Goal: Information Seeking & Learning: Learn about a topic

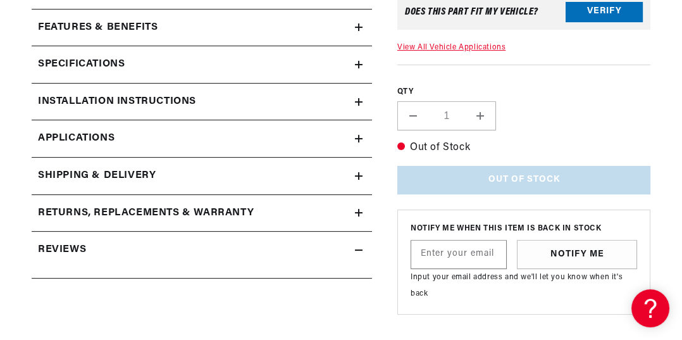
click at [359, 54] on summary "Specifications" at bounding box center [202, 64] width 340 height 37
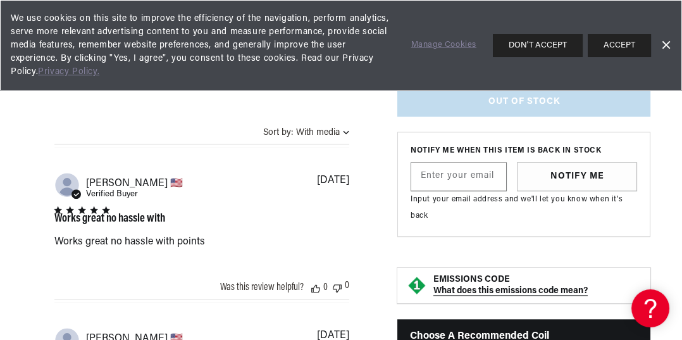
click at [653, 311] on icon at bounding box center [650, 308] width 19 height 95
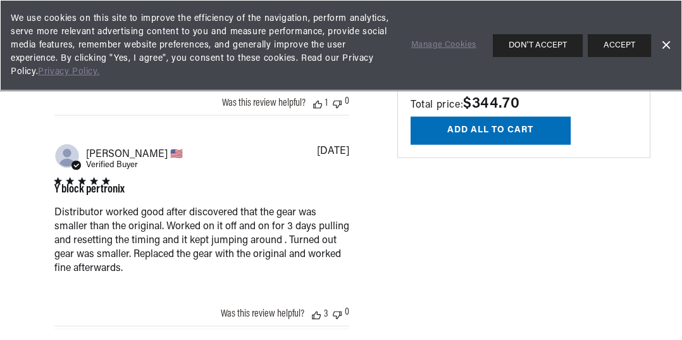
scroll to position [0, 1136]
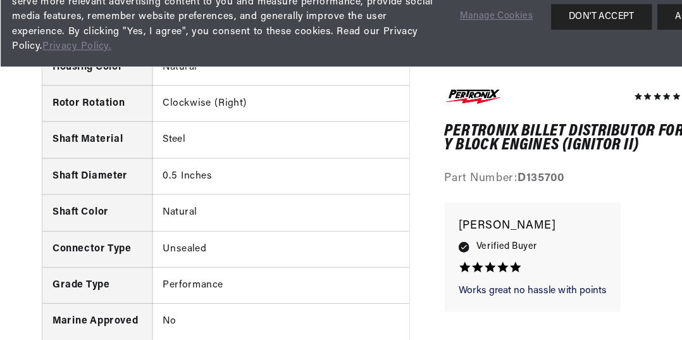
scroll to position [1266, 0]
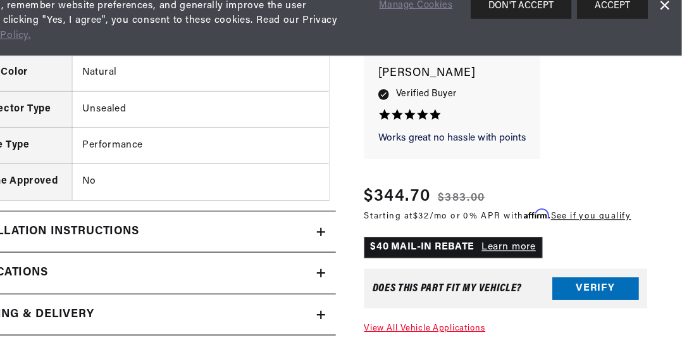
click at [651, 201] on section "4 Reviews" at bounding box center [341, 124] width 682 height 2656
click at [636, 206] on div "Sale price $344.70 Regular price $383.00" at bounding box center [516, 216] width 239 height 23
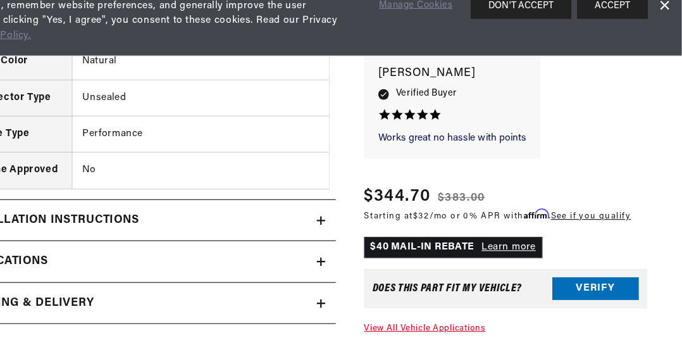
click at [680, 153] on section "4 Reviews" at bounding box center [341, 114] width 682 height 2656
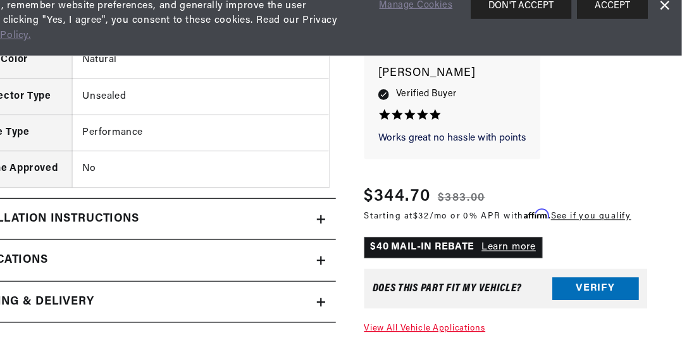
click at [680, 147] on section "4 Reviews" at bounding box center [341, 113] width 682 height 2656
click at [680, 151] on section "4 Reviews" at bounding box center [341, 113] width 682 height 2656
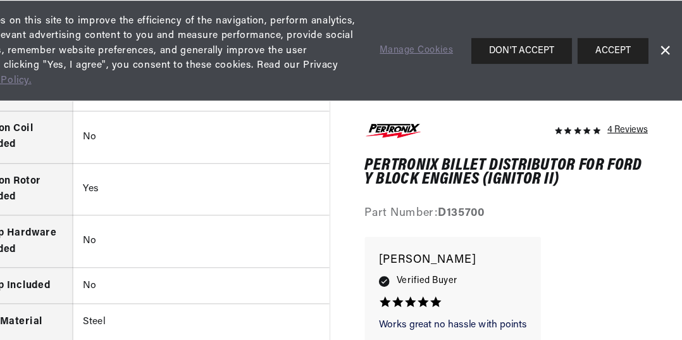
scroll to position [0, 1090]
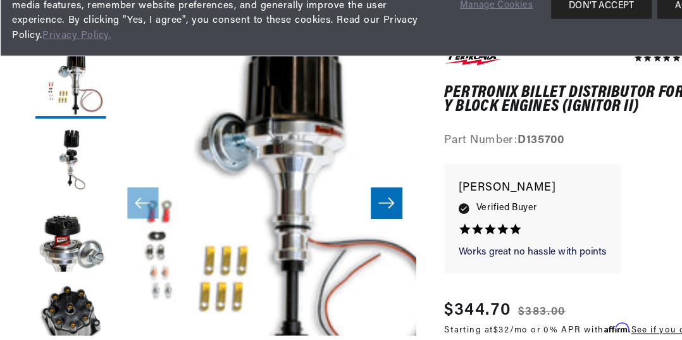
click at [546, 230] on div "Works great no hassle with Works great no hassle with points [PERSON_NAME] 5.0 …" at bounding box center [476, 235] width 158 height 97
click at [566, 208] on div "Works great no hassle with Works great no hassle with points [PERSON_NAME] 5.0 …" at bounding box center [523, 242] width 253 height 110
click at [568, 211] on div "Works great no hassle with Works great no hassle with points [PERSON_NAME] 5.0 …" at bounding box center [523, 242] width 253 height 110
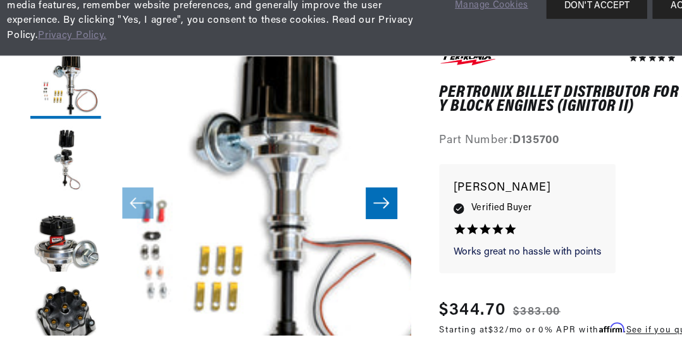
scroll to position [0, 568]
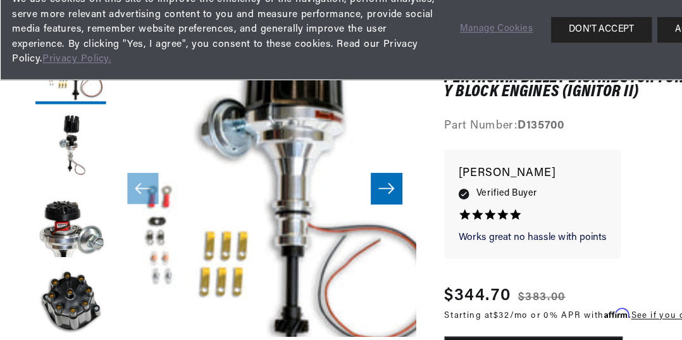
click at [551, 170] on div "Works great no hassle with Works great no hassle with points [PERSON_NAME] 5.0 …" at bounding box center [476, 201] width 158 height 97
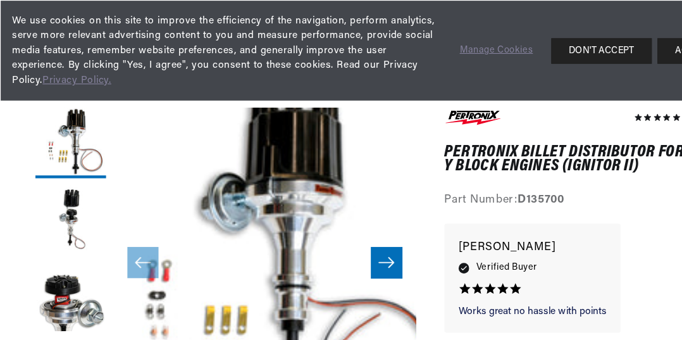
click at [559, 165] on div "4 Reviews" at bounding box center [523, 141] width 253 height 91
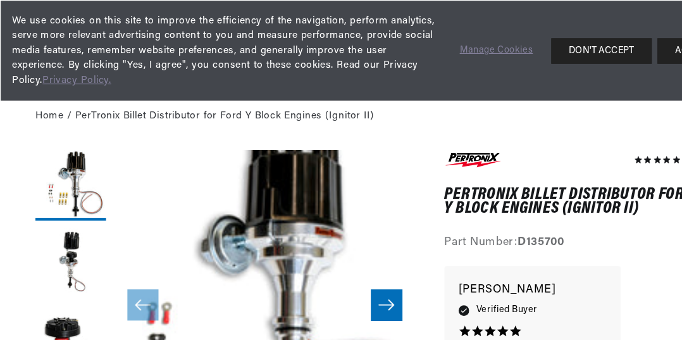
scroll to position [54, 0]
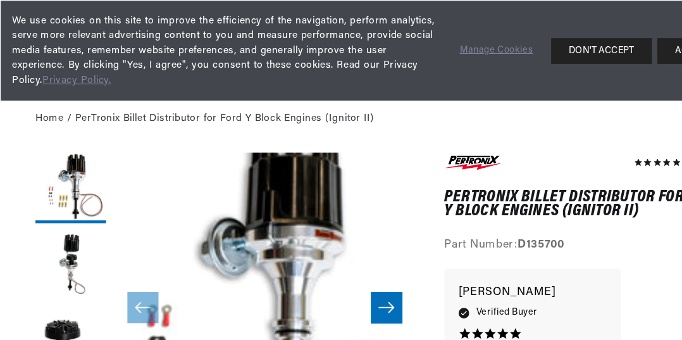
click at [538, 208] on div "4 Reviews" at bounding box center [523, 181] width 253 height 91
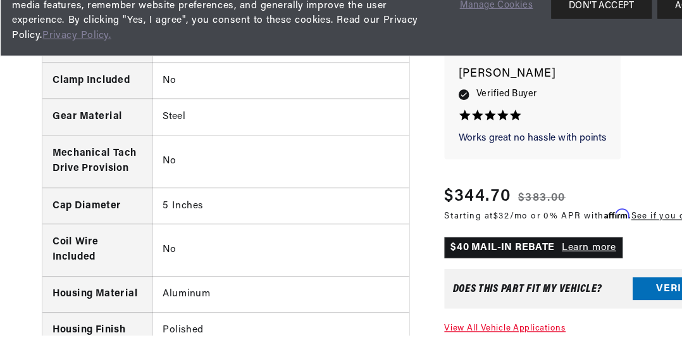
click at [608, 167] on div "Works great no hassle with Works great no hassle with points [PERSON_NAME] 5.0 …" at bounding box center [523, 140] width 253 height 110
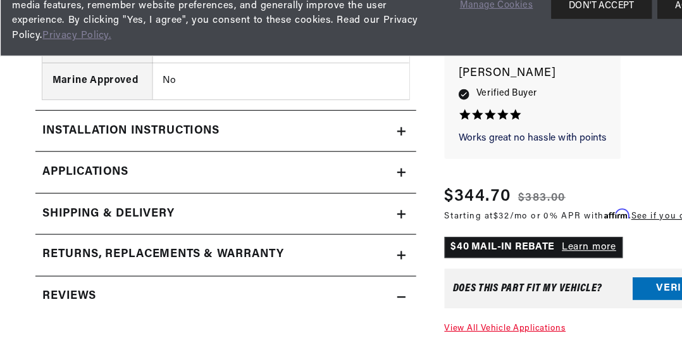
click at [244, 193] on link "Applications" at bounding box center [202, 194] width 340 height 37
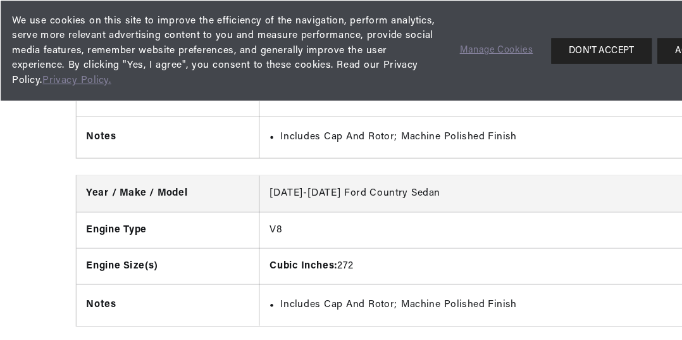
click at [439, 170] on td "[DATE]-[DATE] Ford Country Sedan" at bounding box center [423, 173] width 382 height 32
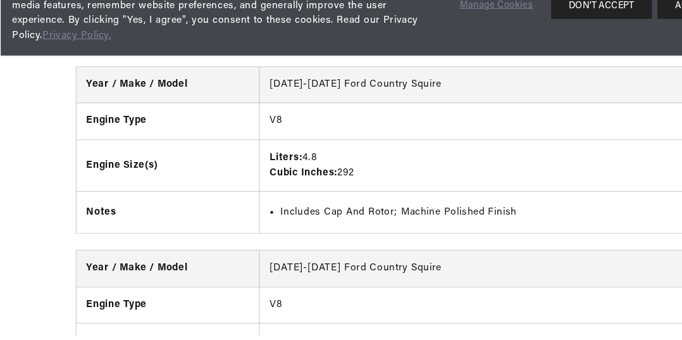
click at [452, 252] on div "Year / Make / Model [DATE]-[DATE] Ford Country Sedan Engine Type V8 Engine Size…" at bounding box center [341, 210] width 682 height 2679
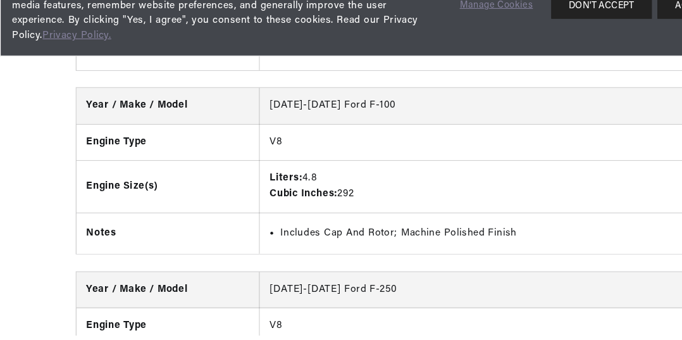
scroll to position [5048, 0]
